Goal: Task Accomplishment & Management: Manage account settings

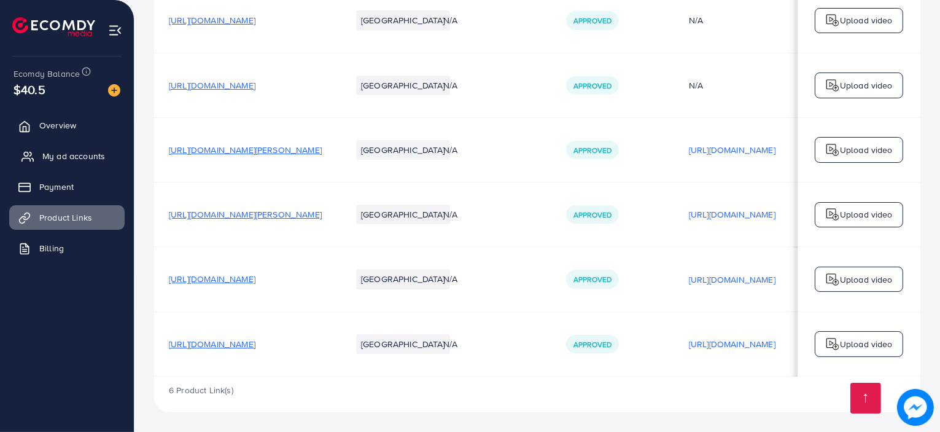
click at [71, 152] on span "My ad accounts" at bounding box center [73, 156] width 63 height 12
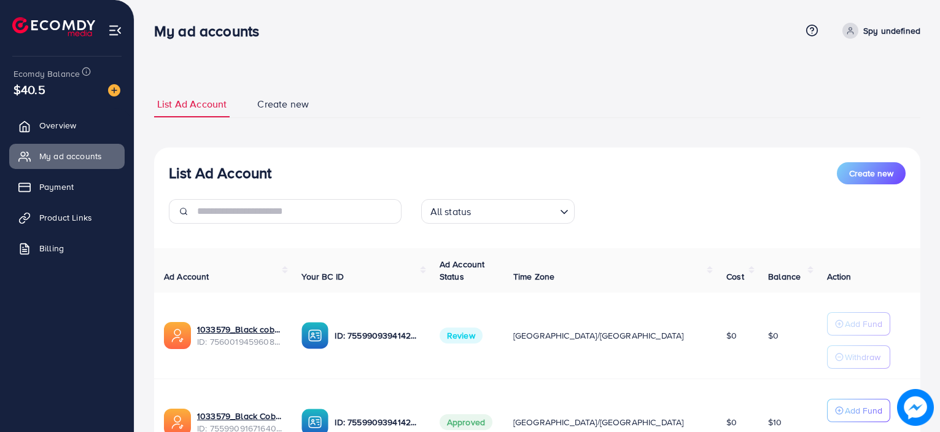
scroll to position [120, 0]
